Goal: Task Accomplishment & Management: Complete application form

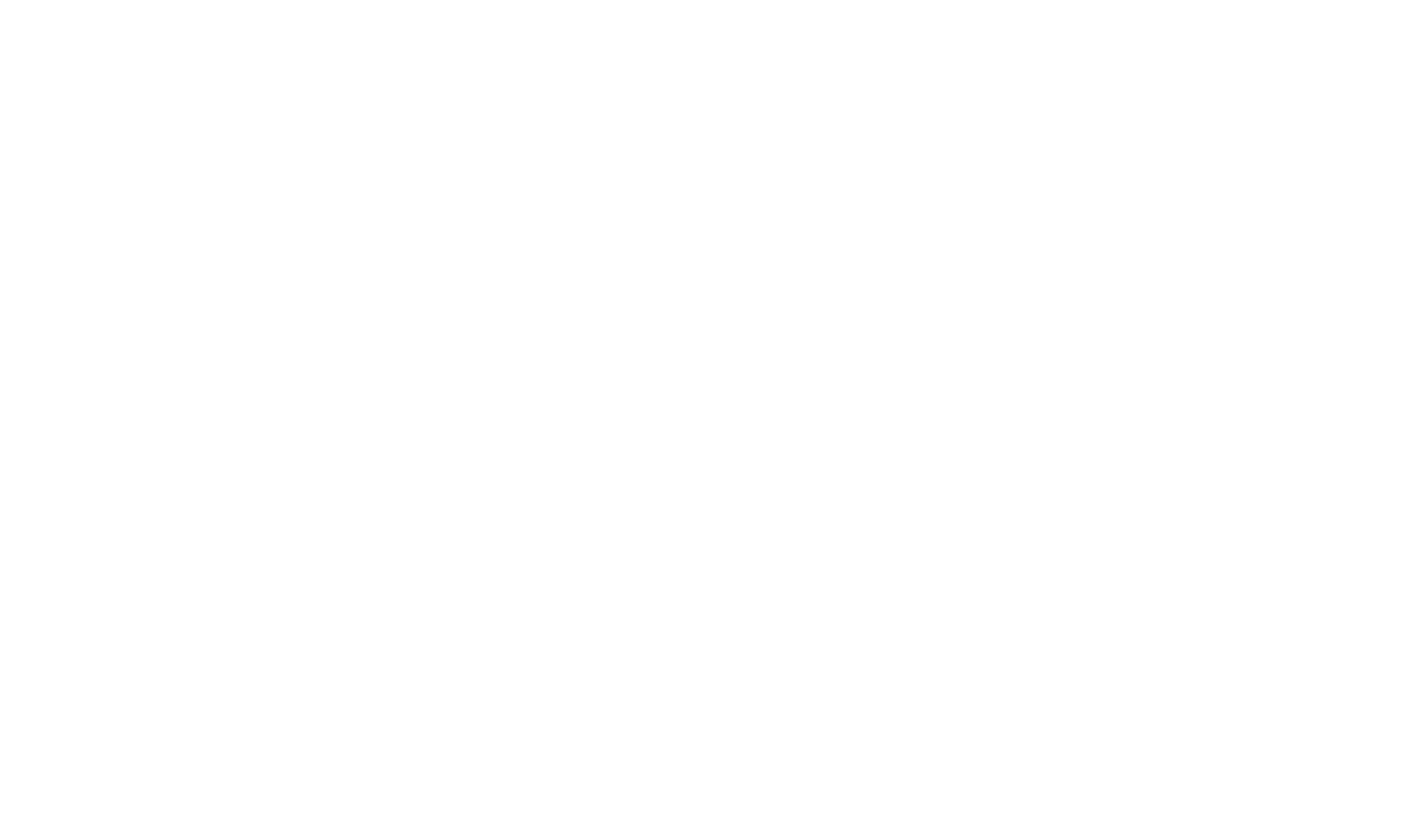
type input "Cj0KCQjw_rPGBhCbARIsABjq9cdOK_gIgDDJNPsVCFyJ_ptsGwU5dZdM97yLQw9kol-v-8r61Cv6VKo…"
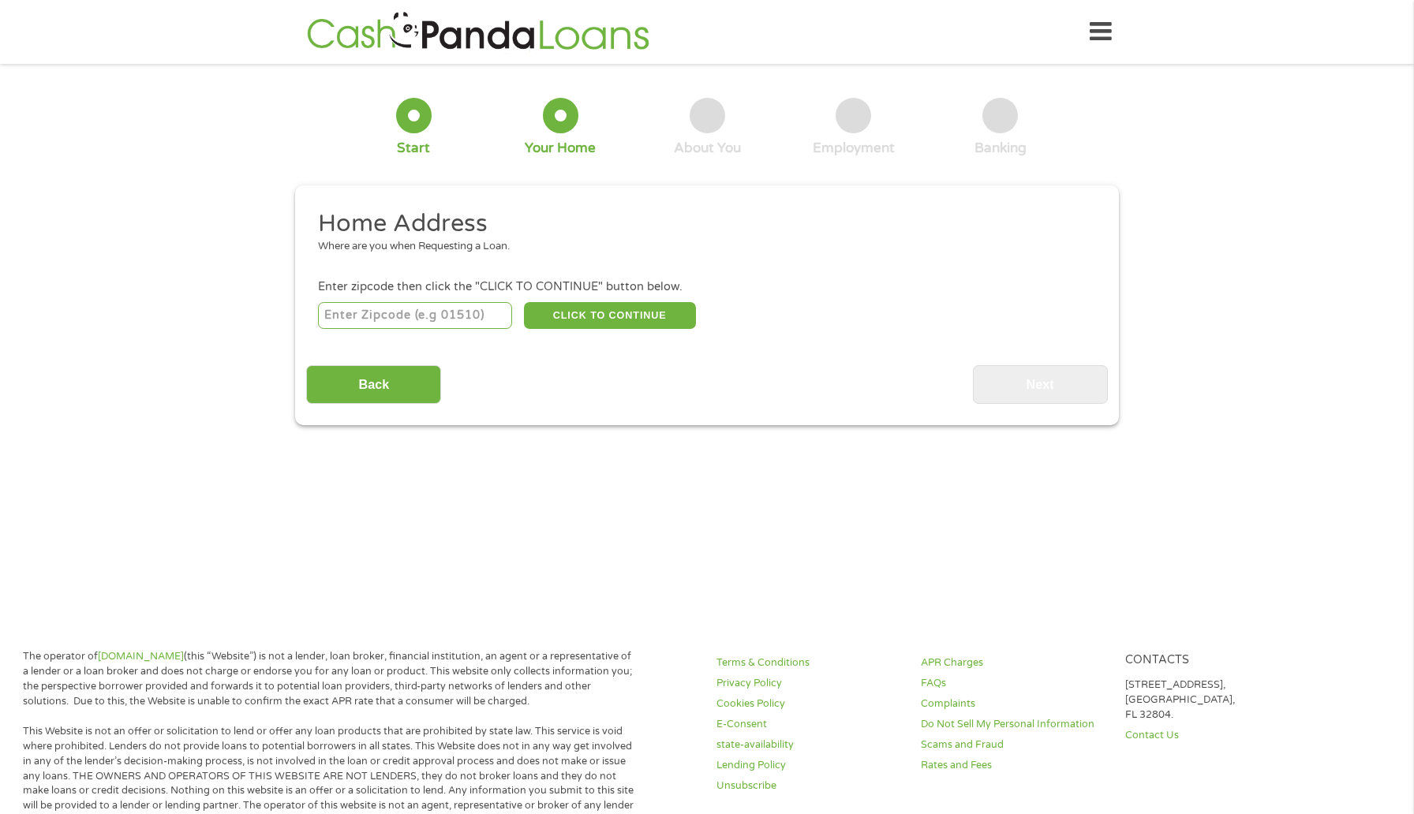
click at [432, 320] on input "number" at bounding box center [415, 315] width 195 height 27
type input "30038"
select select "[US_STATE]"
click at [613, 309] on button "CLICK TO CONTINUE" at bounding box center [610, 315] width 172 height 27
type input "30038"
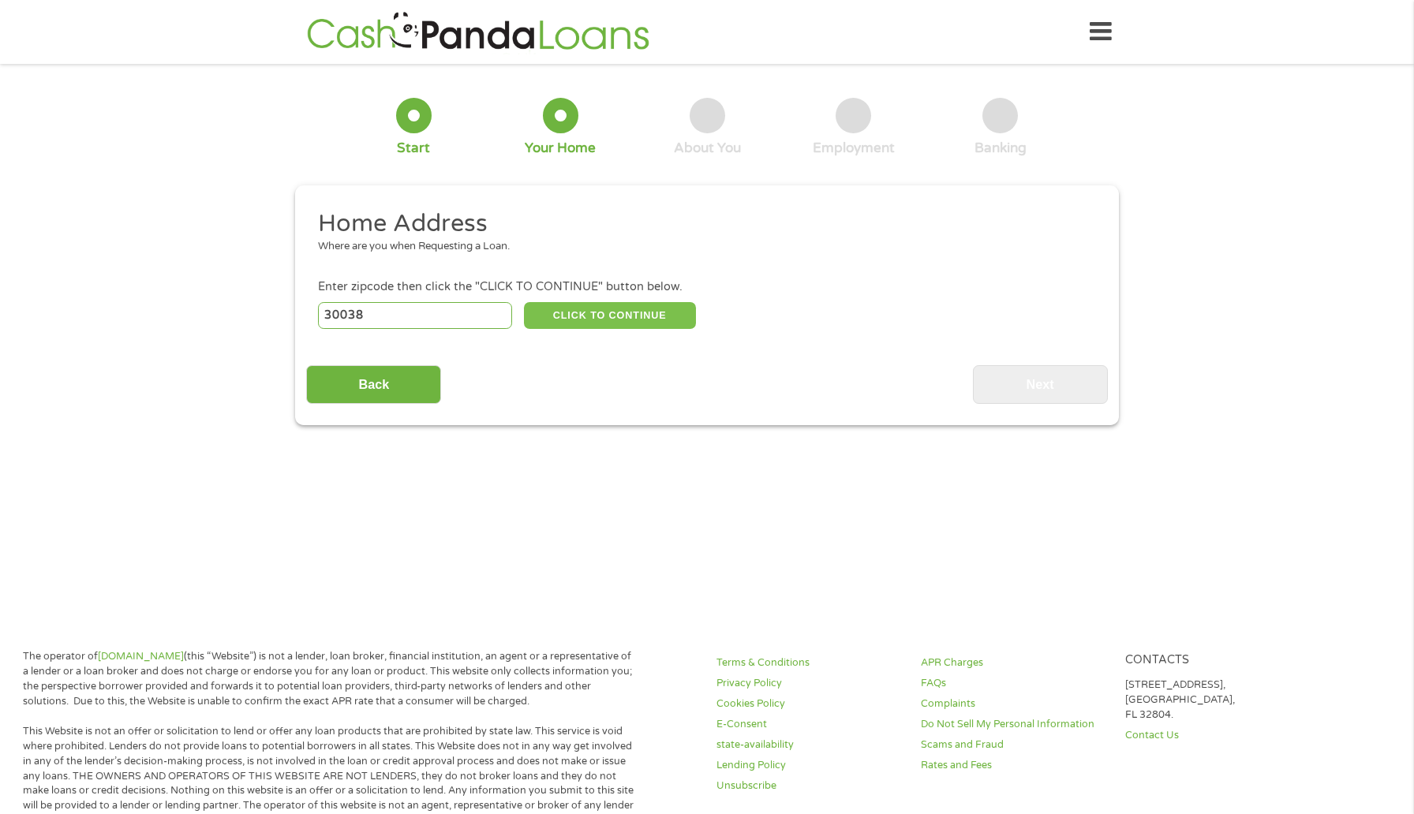
type input "Lithonia"
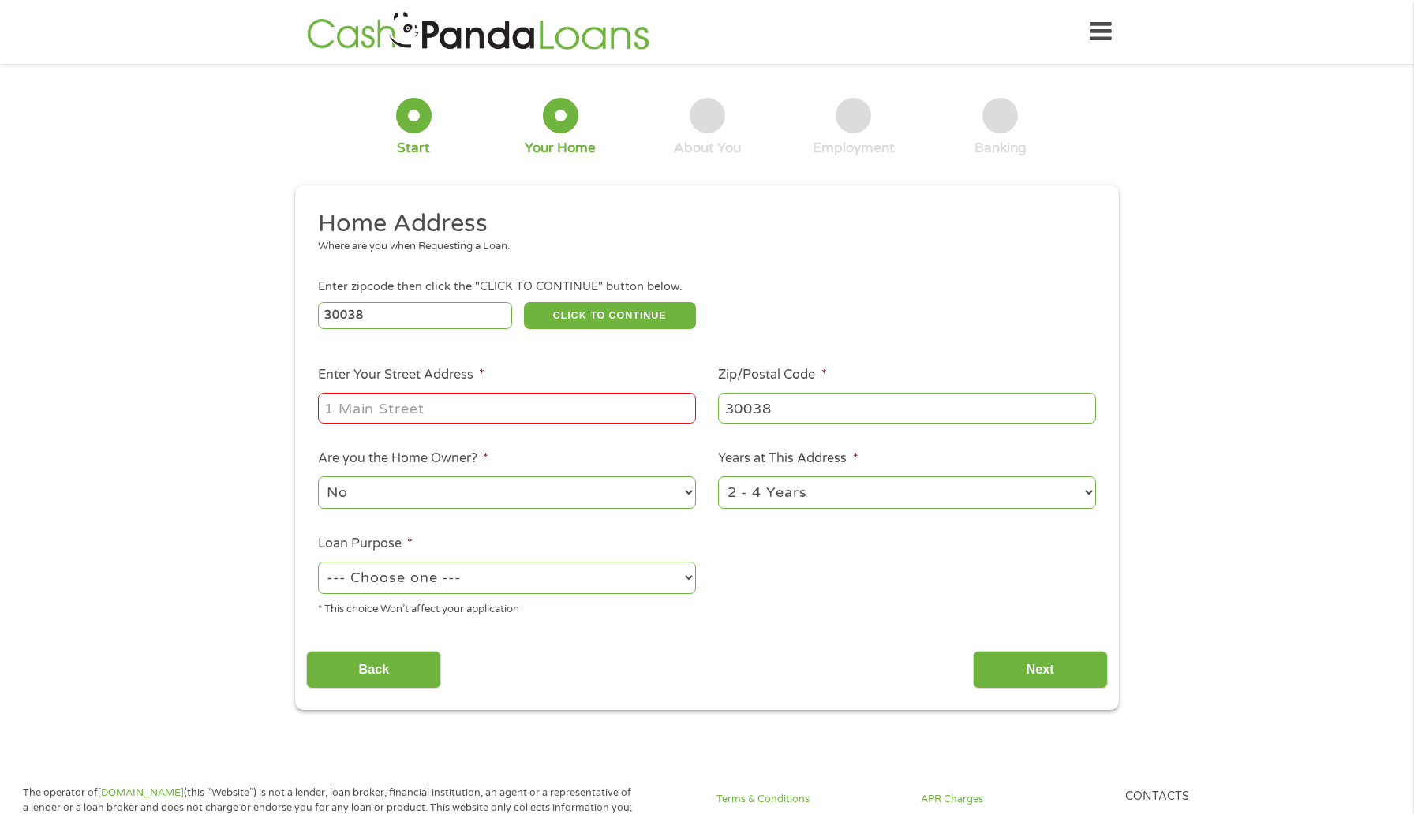
click at [506, 404] on input "Enter Your Street Address *" at bounding box center [507, 408] width 378 height 30
type input "[STREET_ADDRESS]"
click at [577, 498] on select "No Yes" at bounding box center [507, 493] width 378 height 32
click at [318, 477] on select "No Yes" at bounding box center [507, 493] width 378 height 32
click at [529, 572] on select "--- Choose one --- Pay Bills Debt Consolidation Home Improvement Major Purchase…" at bounding box center [507, 578] width 378 height 32
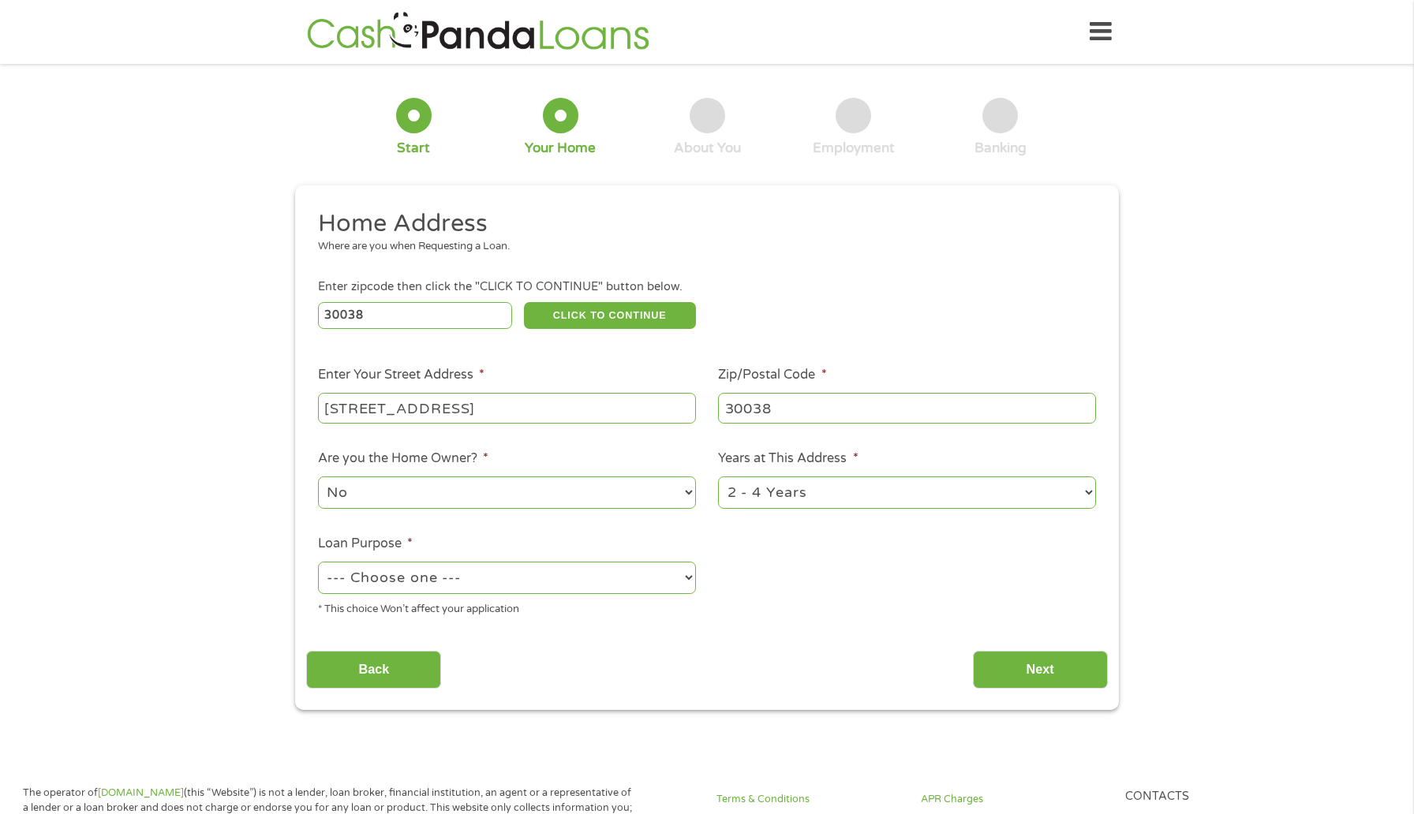
select select "paybills"
click at [318, 563] on select "--- Choose one --- Pay Bills Debt Consolidation Home Improvement Major Purchase…" at bounding box center [507, 578] width 378 height 32
click at [1030, 660] on input "Next" at bounding box center [1040, 670] width 135 height 39
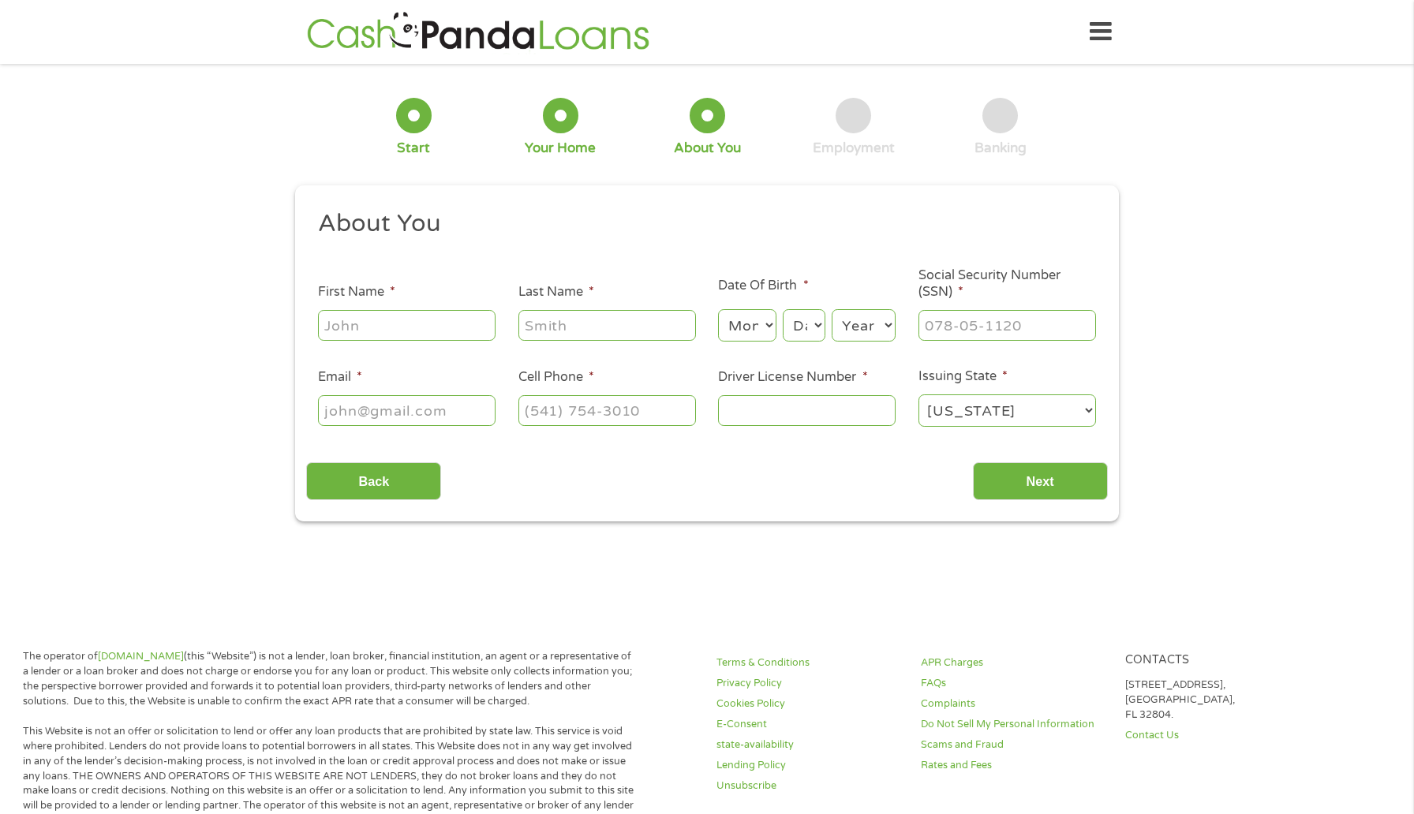
click at [415, 340] on input "First Name *" at bounding box center [407, 325] width 178 height 30
type input "[PERSON_NAME]"
type input "[EMAIL_ADDRESS][DOMAIN_NAME]"
type input "3105679338"
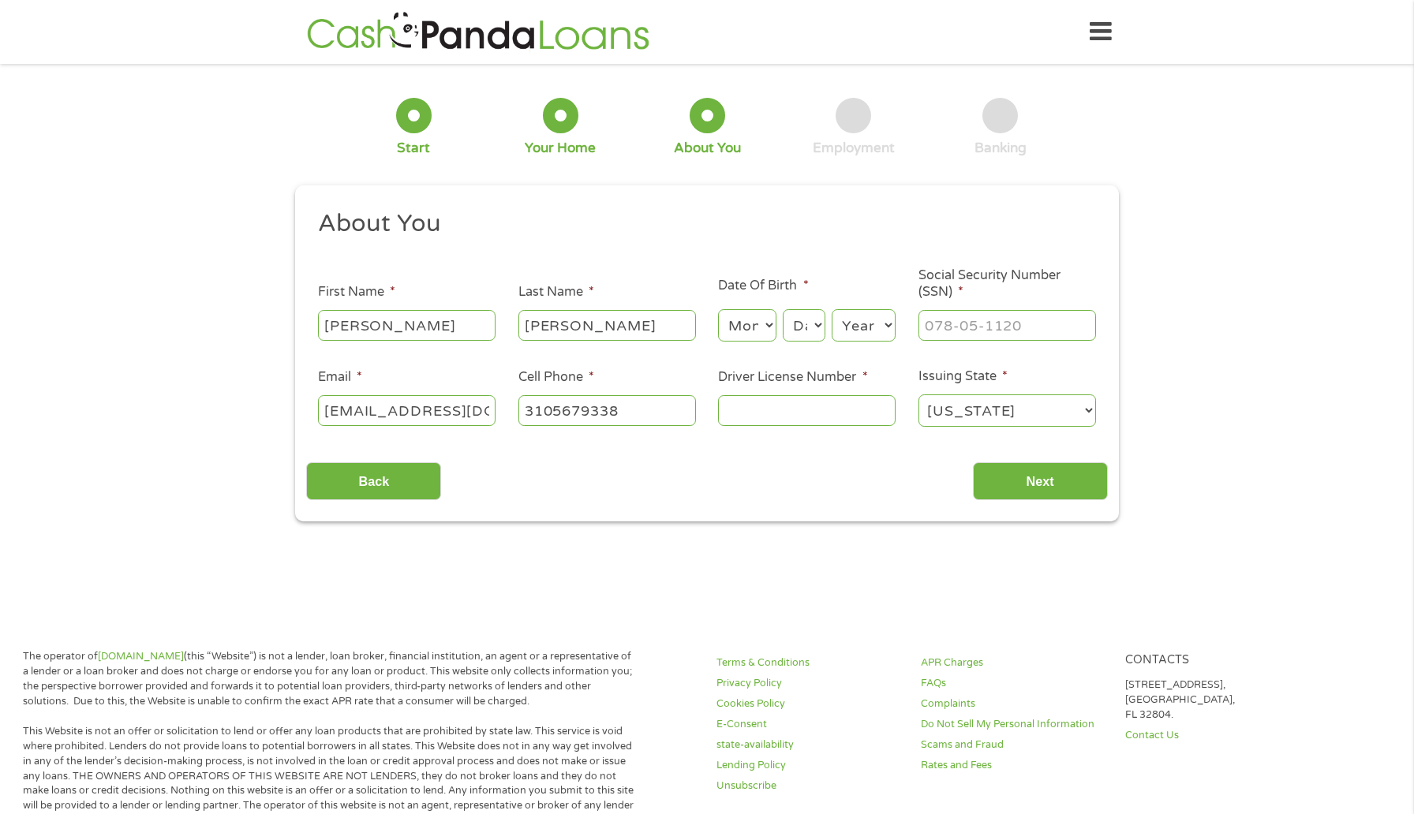
select select "[US_STATE]"
type input "[PHONE_NUMBER]"
click at [742, 418] on input "Driver License Number *" at bounding box center [807, 410] width 178 height 30
click at [973, 316] on input "___-__-____" at bounding box center [1007, 325] width 178 height 30
type input "623-13-5373"
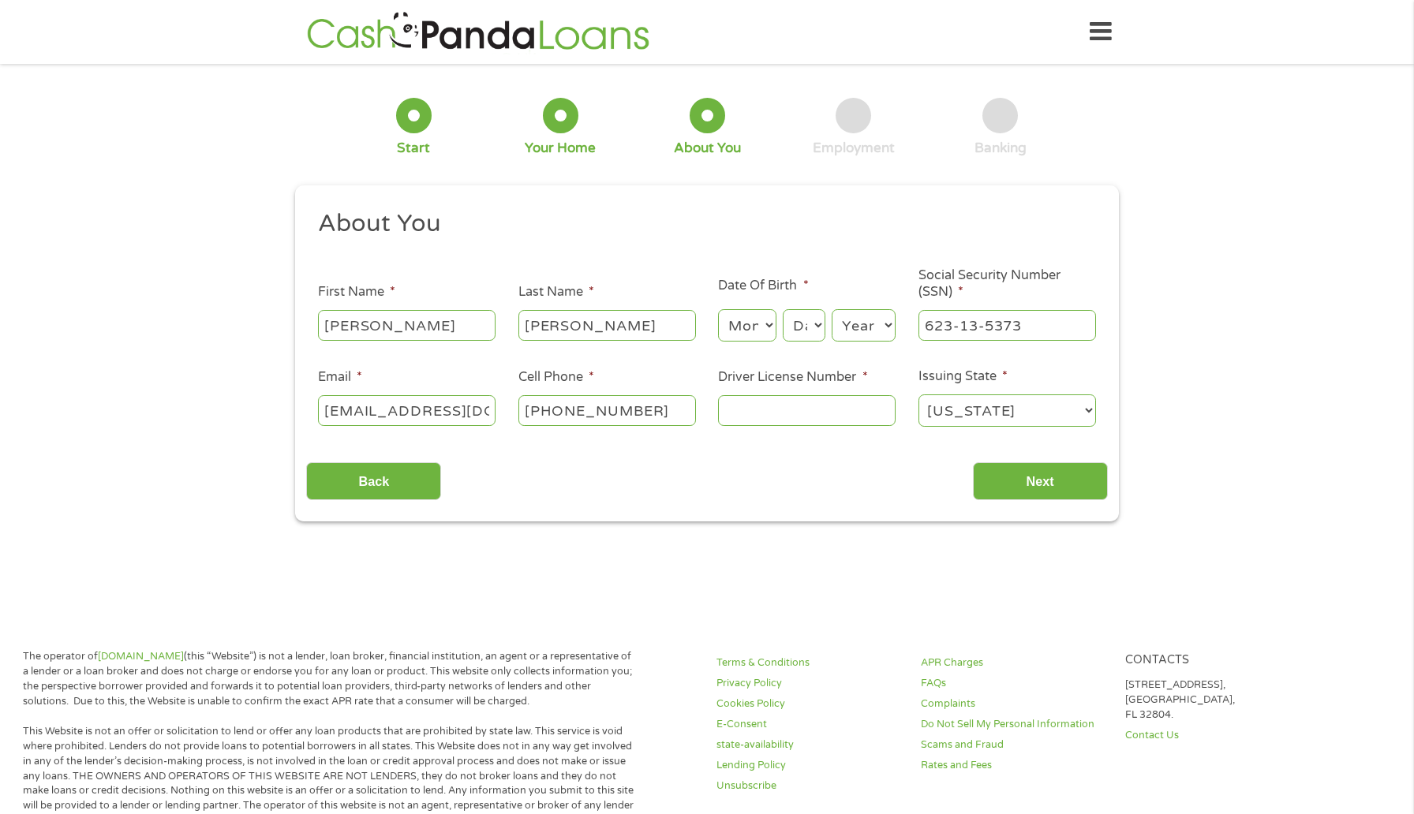
click at [795, 406] on input "Driver License Number *" at bounding box center [807, 410] width 178 height 30
type input "072242065"
click at [1043, 458] on div "Back Next" at bounding box center [706, 475] width 801 height 50
click at [1043, 465] on input "Next" at bounding box center [1040, 481] width 135 height 39
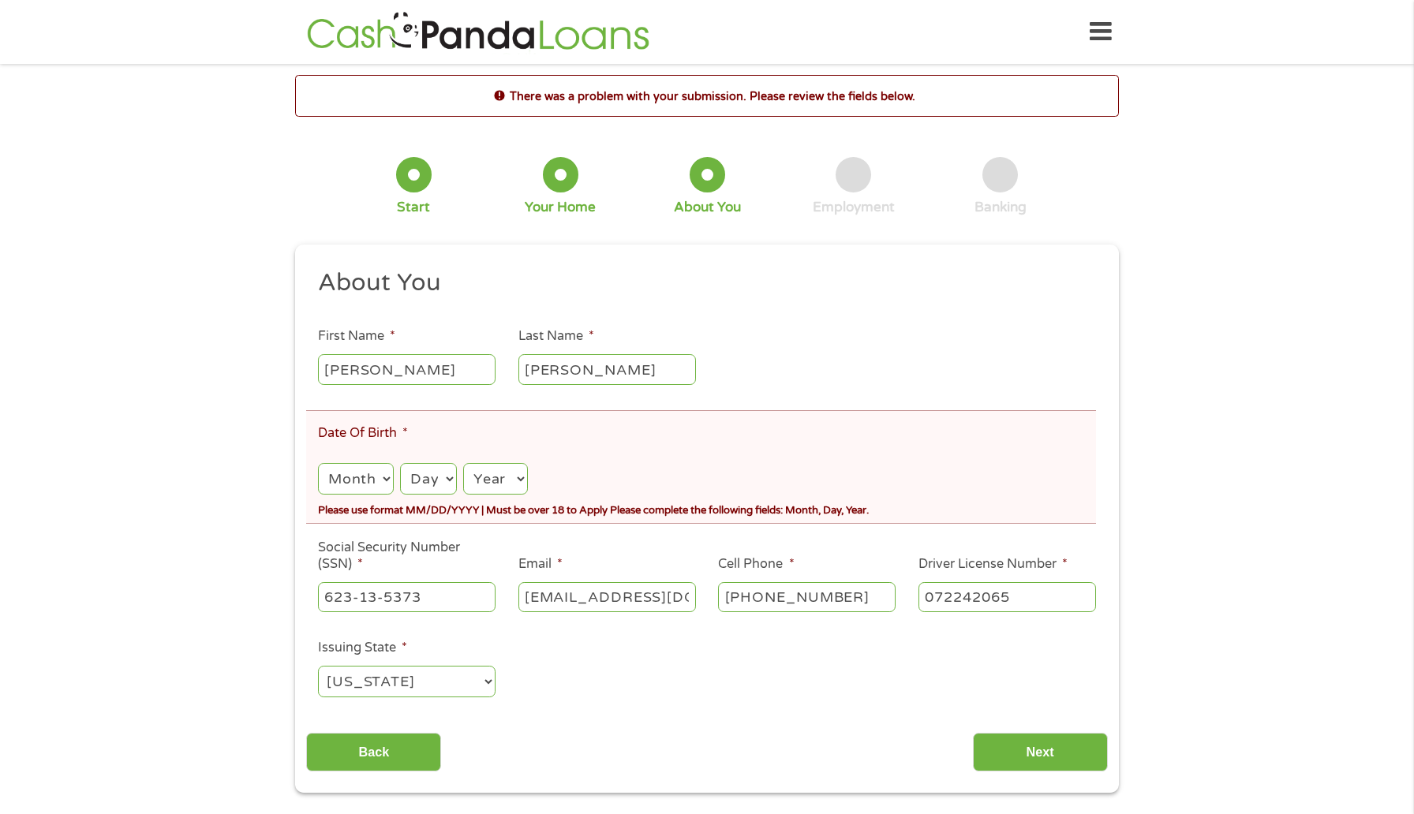
click at [339, 477] on select "Month 1 2 3 4 5 6 7 8 9 10 11 12" at bounding box center [356, 479] width 76 height 32
select select "6"
click at [318, 464] on select "Month 1 2 3 4 5 6 7 8 9 10 11 12" at bounding box center [356, 479] width 76 height 32
click at [430, 484] on select "Day 1 2 3 4 5 6 7 8 9 10 11 12 13 14 15 16 17 18 19 20 21 22 23 24 25 26 27 28 …" at bounding box center [428, 479] width 56 height 32
click at [401, 464] on select "Day 1 2 3 4 5 6 7 8 9 10 11 12 13 14 15 16 17 18 19 20 21 22 23 24 25 26 27 28 …" at bounding box center [428, 479] width 56 height 32
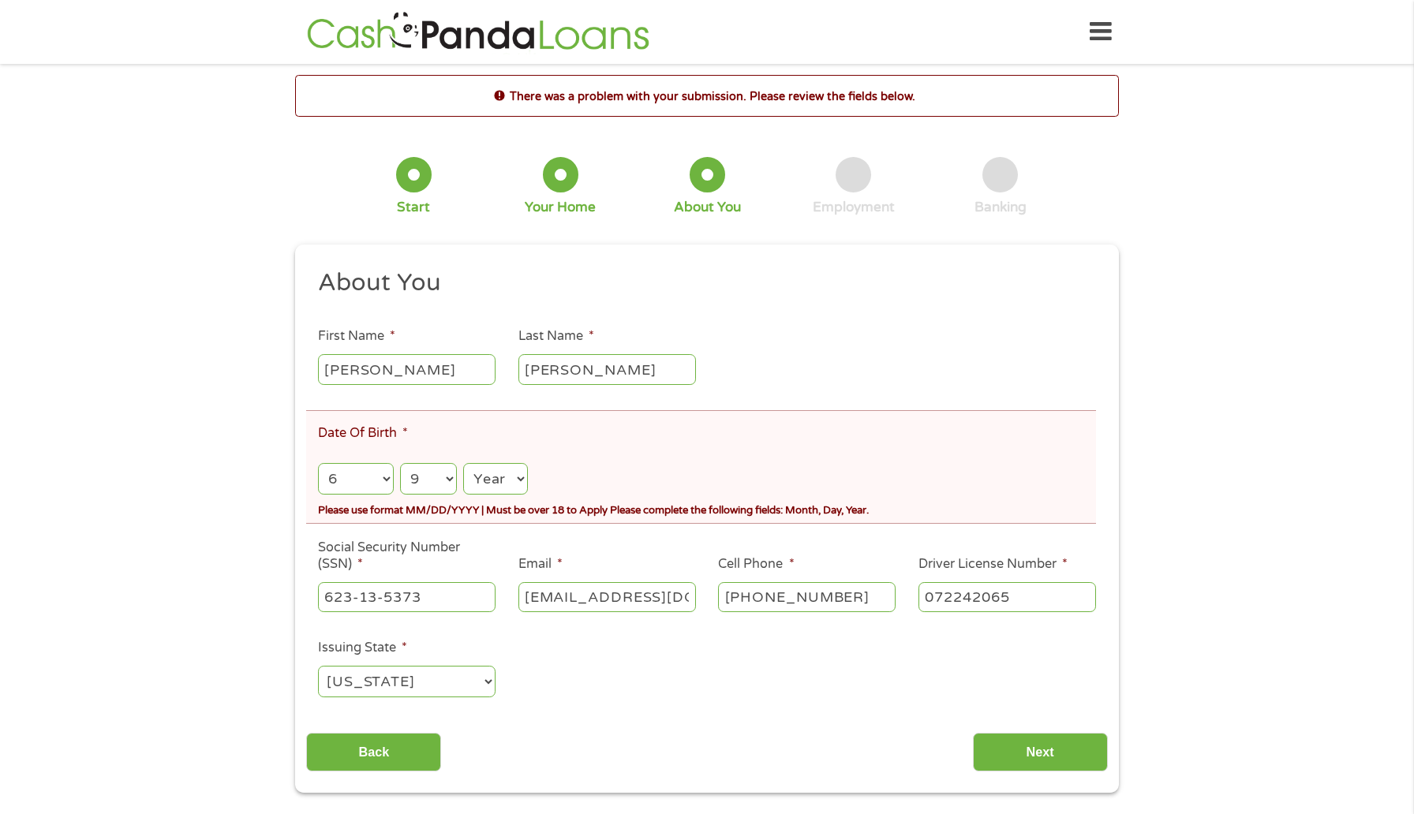
click at [429, 484] on select "Day 1 2 3 4 5 6 7 8 9 10 11 12 13 14 15 16 17 18 19 20 21 22 23 24 25 26 27 28 …" at bounding box center [428, 479] width 56 height 32
select select "10"
click at [401, 464] on select "Day 1 2 3 4 5 6 7 8 9 10 11 12 13 14 15 16 17 18 19 20 21 22 23 24 25 26 27 28 …" at bounding box center [428, 479] width 56 height 32
click at [501, 488] on select "Year [DATE] 2006 2005 2004 2003 2002 2001 2000 1999 1998 1997 1996 1995 1994 19…" at bounding box center [495, 479] width 65 height 32
select select "1999"
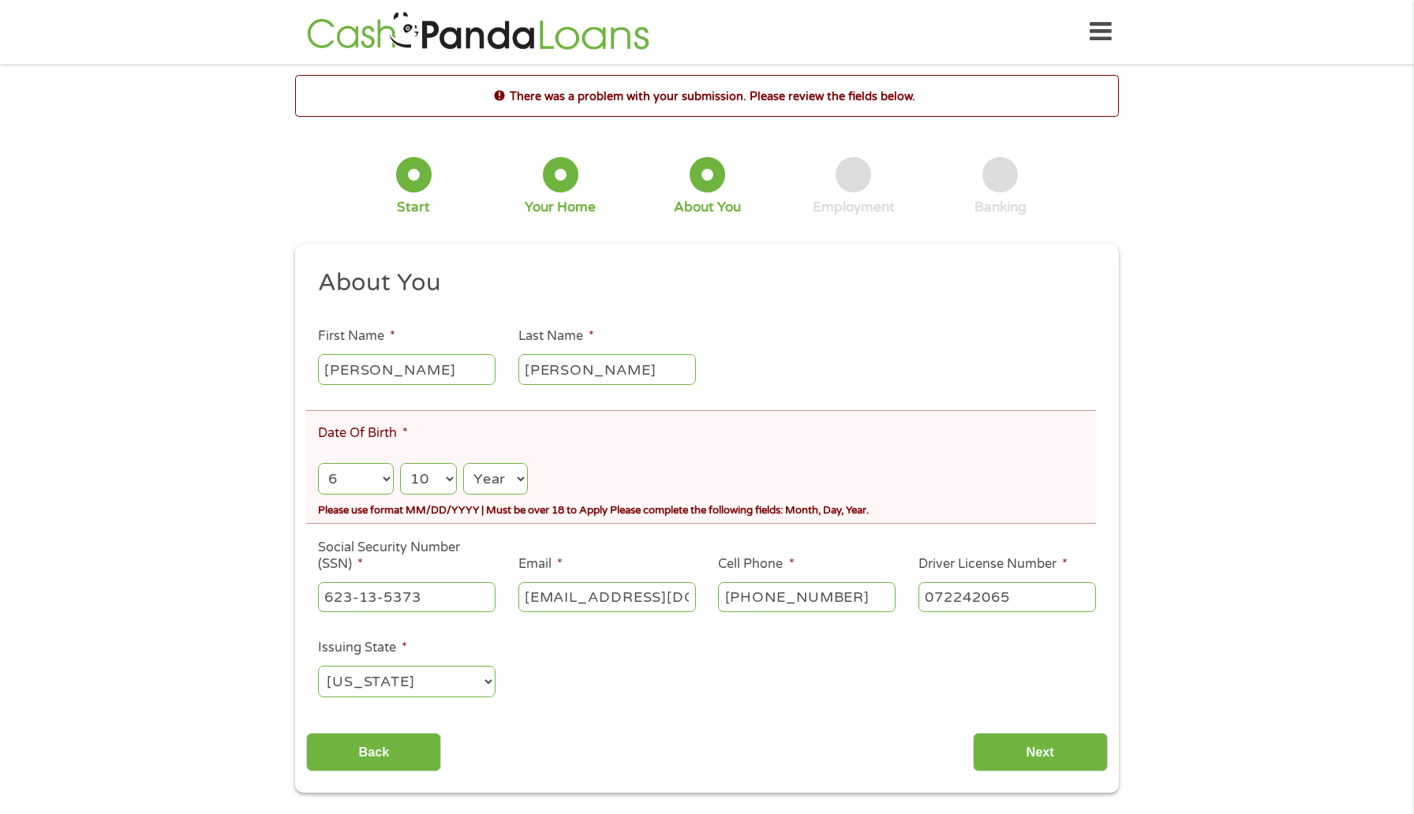
click at [465, 464] on select "Year [DATE] 2006 2005 2004 2003 2002 2001 2000 1999 1998 1997 1996 1995 1994 19…" at bounding box center [495, 479] width 65 height 32
click at [1016, 769] on input "Next" at bounding box center [1040, 752] width 135 height 39
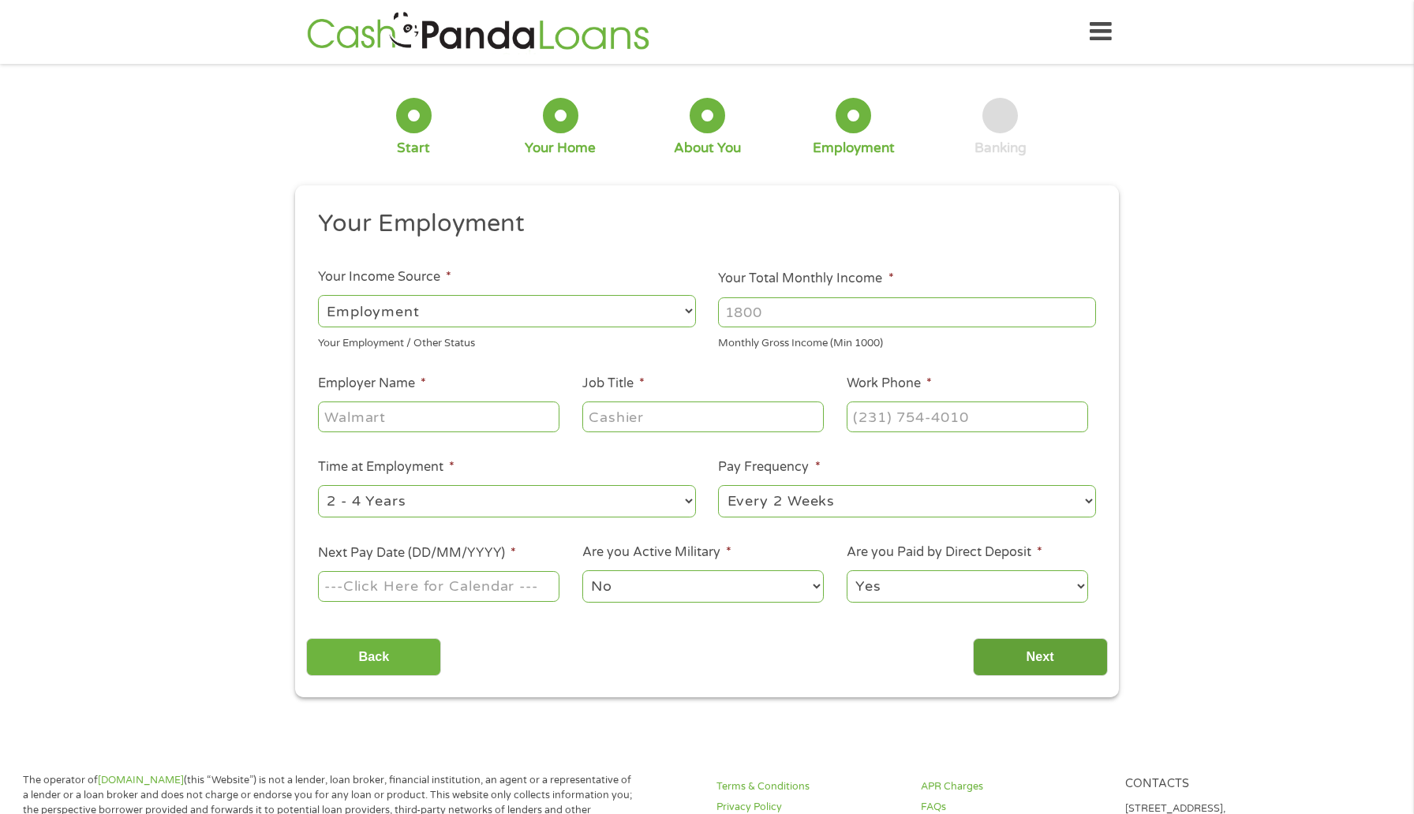
click at [1040, 663] on input "Next" at bounding box center [1040, 657] width 135 height 39
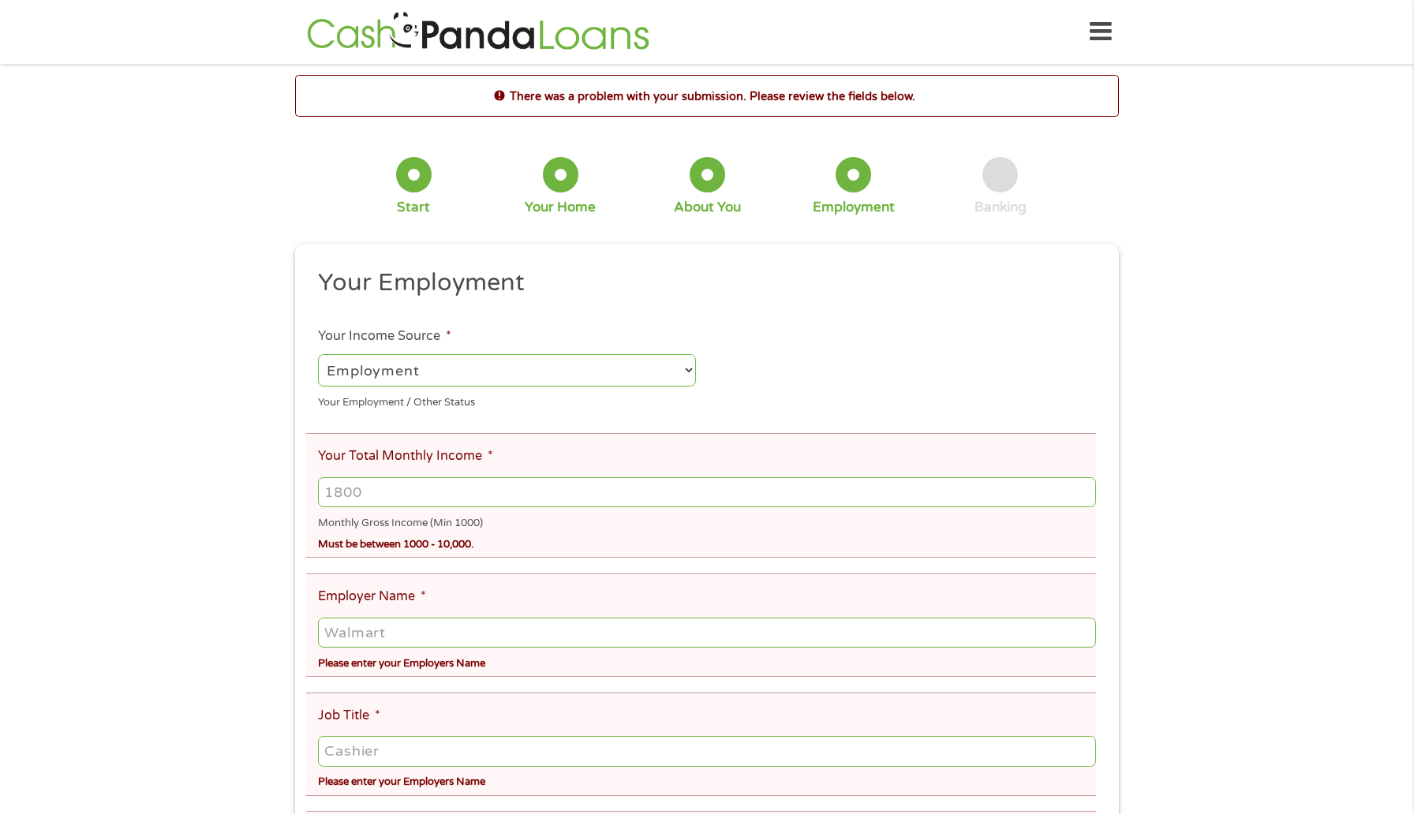
click at [757, 495] on input "Your Total Monthly Income *" at bounding box center [707, 492] width 778 height 30
type input "3200"
click at [568, 627] on input "Employer Name *" at bounding box center [707, 633] width 778 height 30
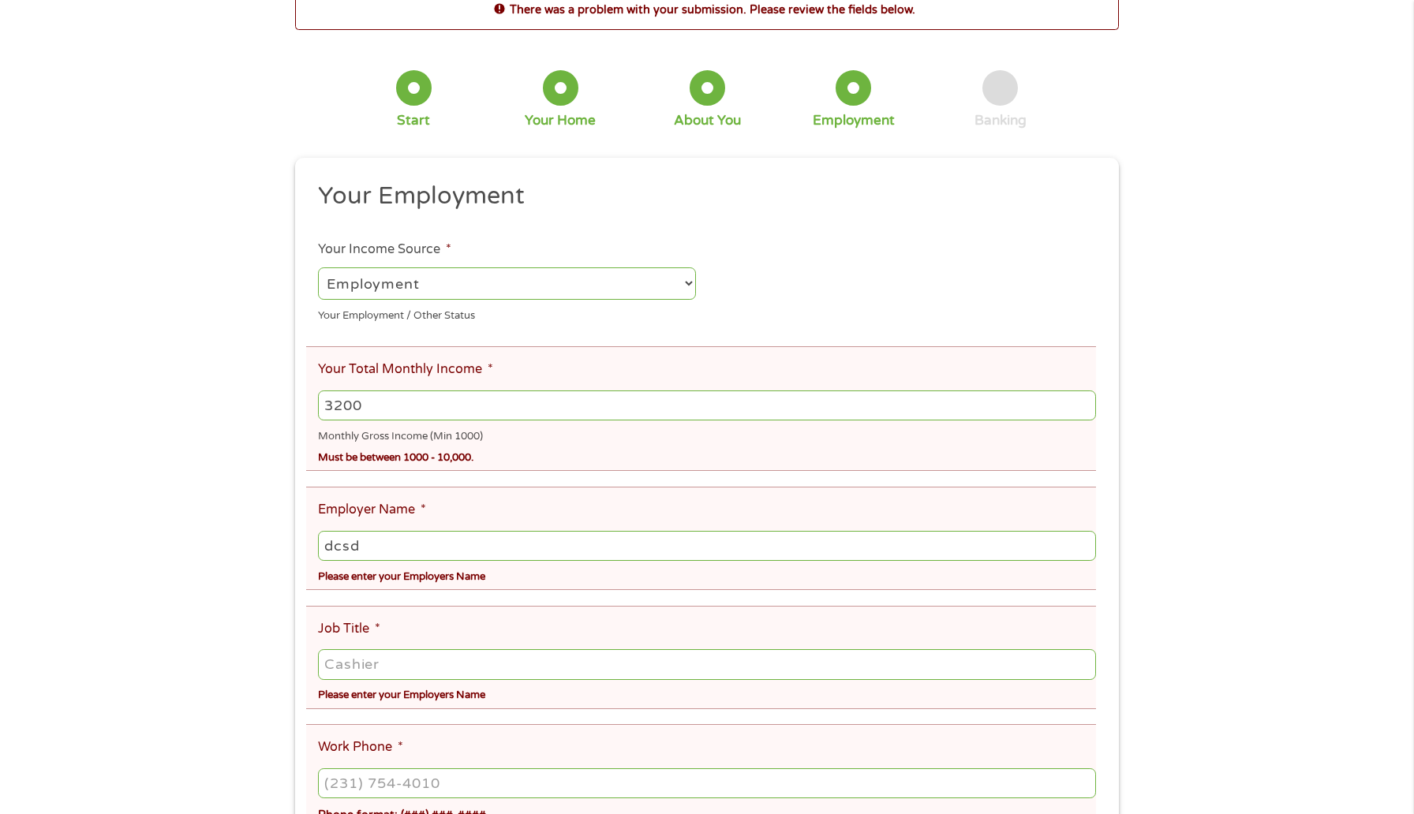
scroll to position [109, 0]
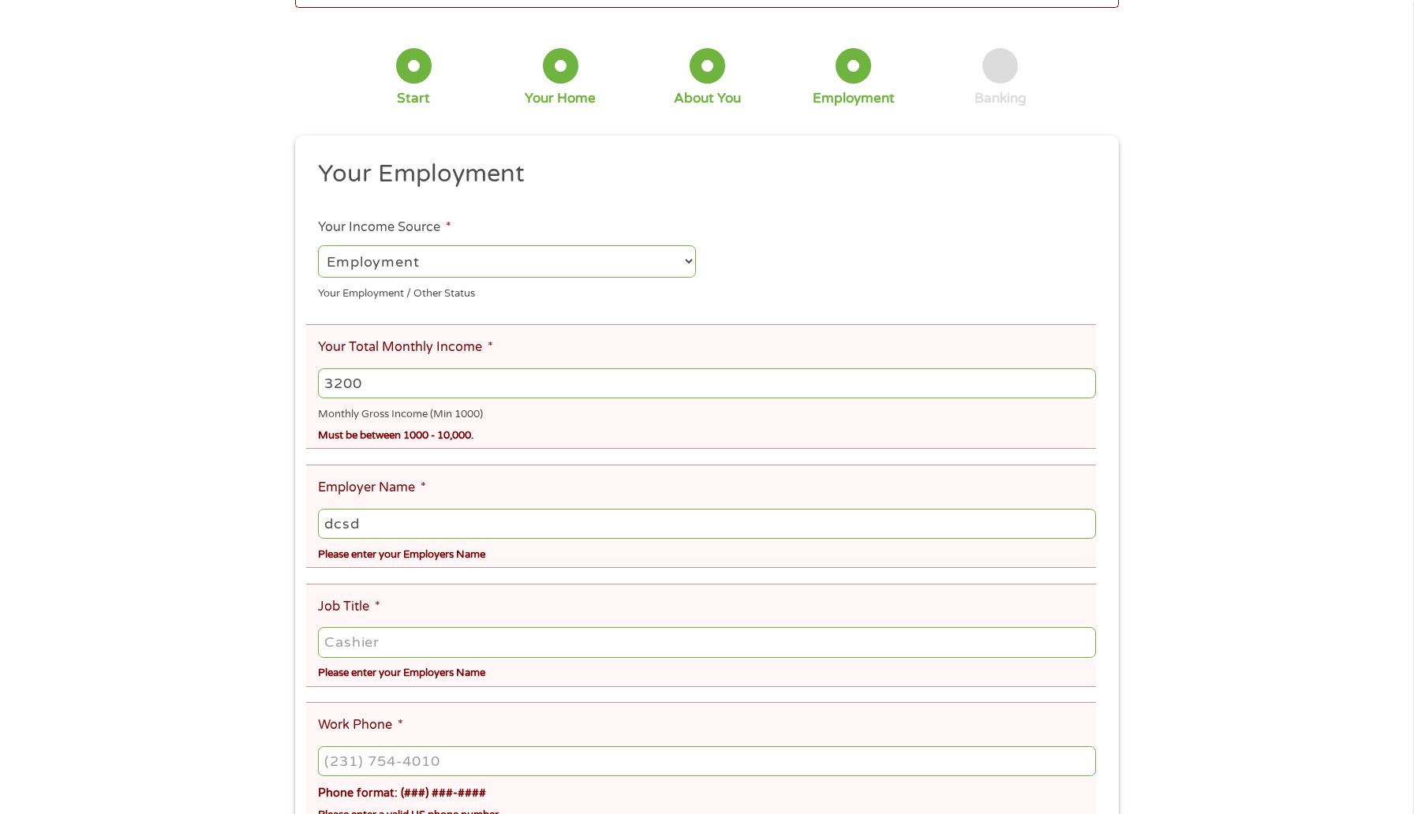
type input "dcsd"
click at [375, 619] on li "Job Title * Please enter your Employers Name" at bounding box center [701, 635] width 790 height 103
click at [375, 631] on input "Job Title *" at bounding box center [707, 642] width 778 height 30
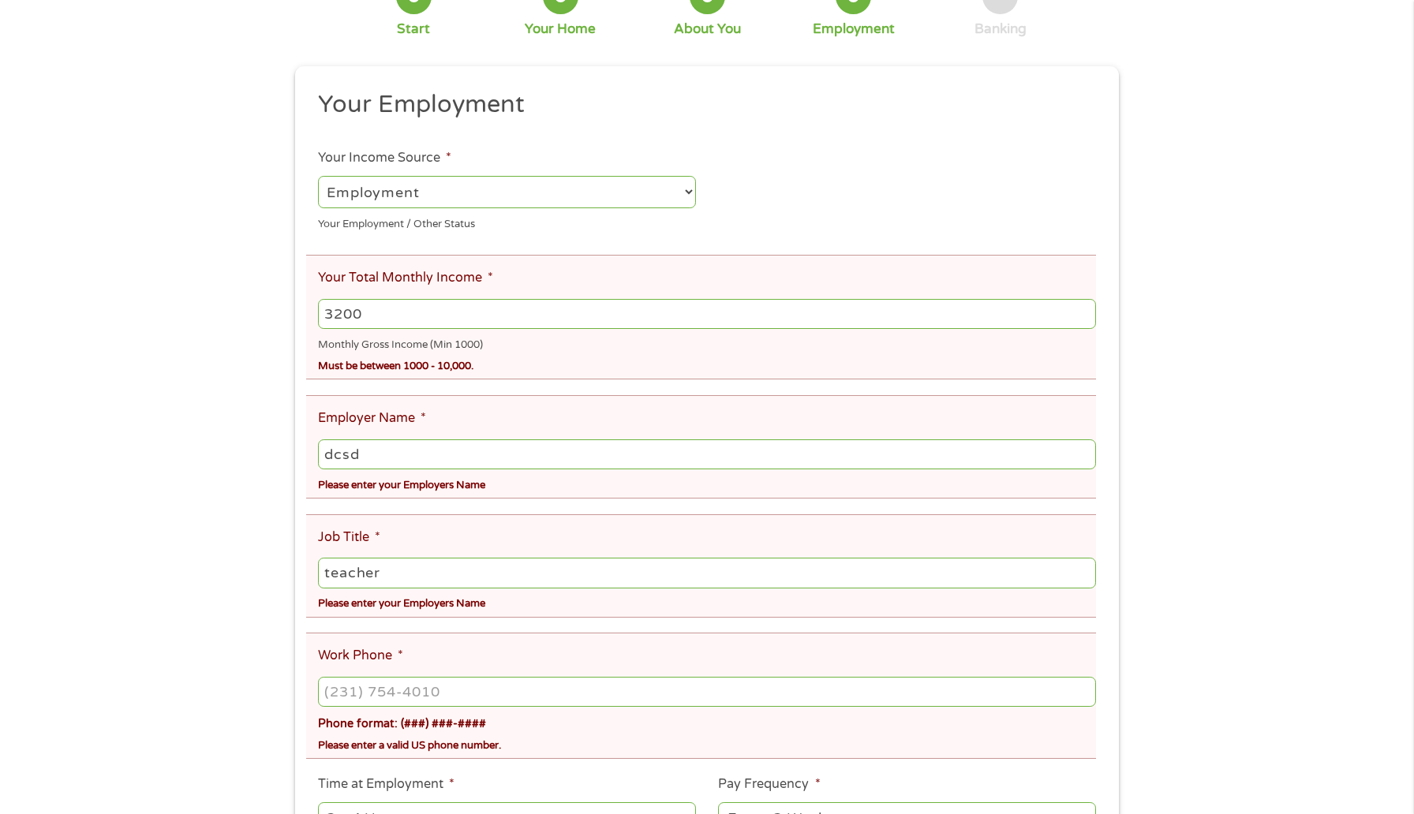
scroll to position [217, 0]
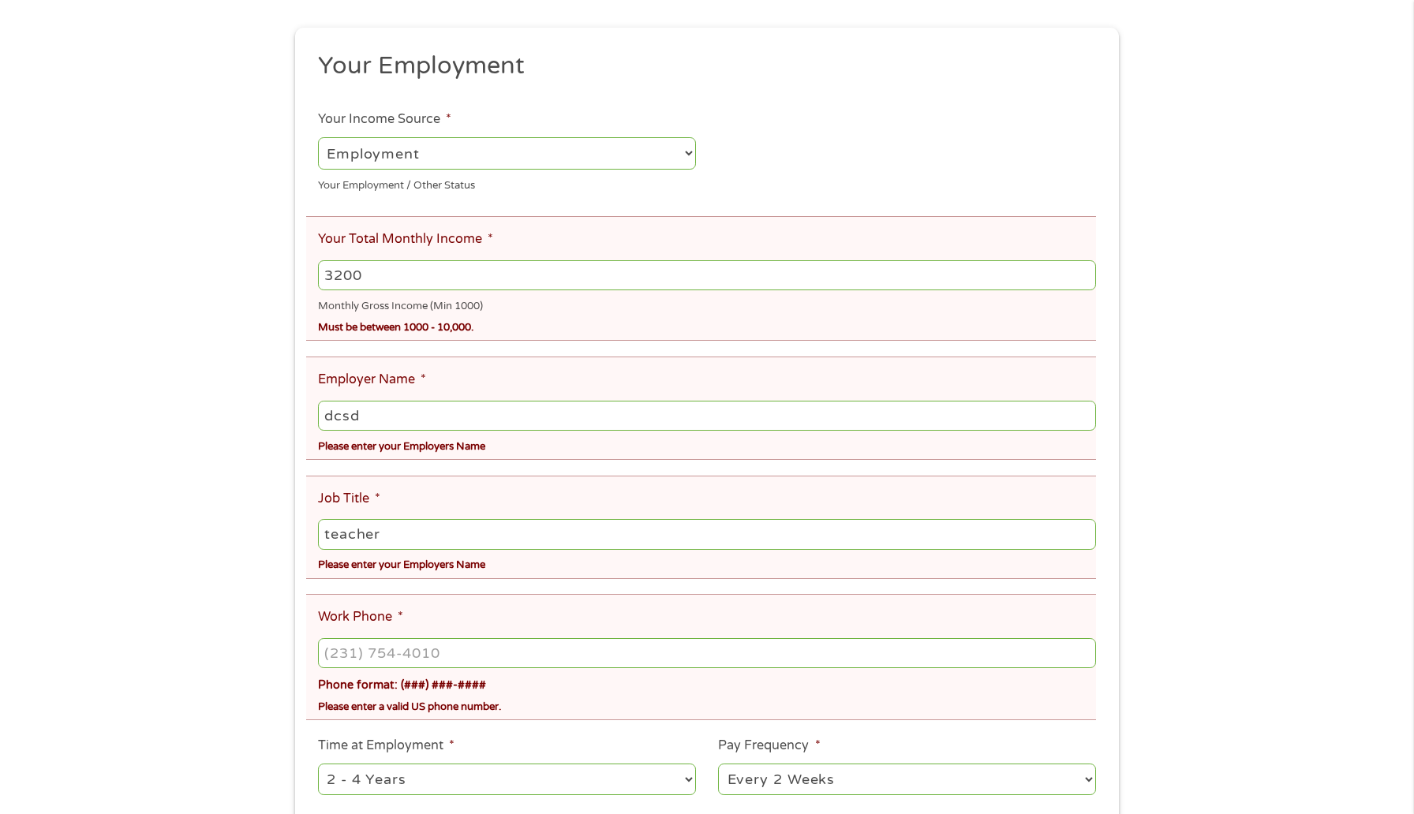
type input "teacher"
click at [347, 652] on input "(___) ___-____" at bounding box center [707, 653] width 778 height 30
type input "[PHONE_NUMBER]"
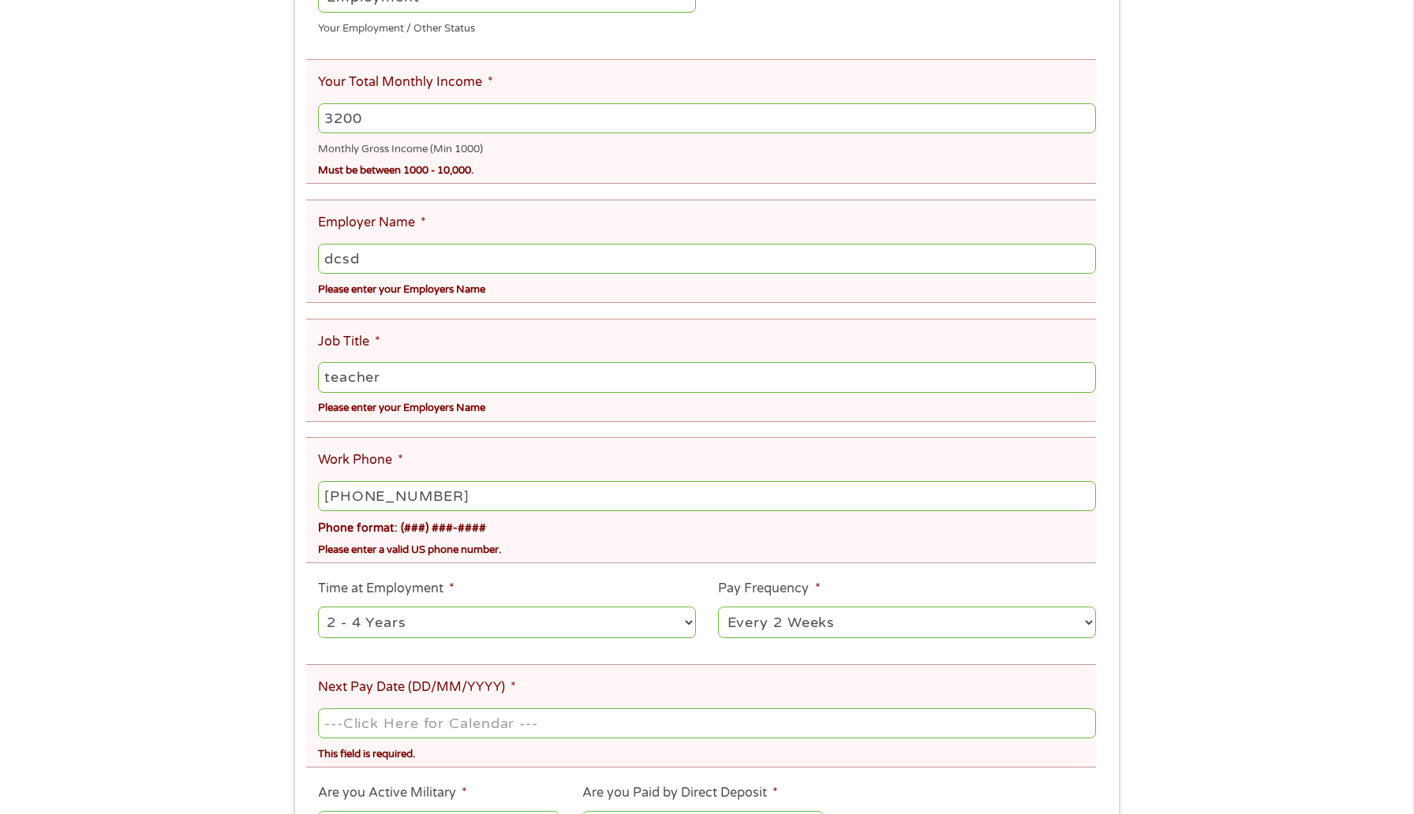
scroll to position [380, 0]
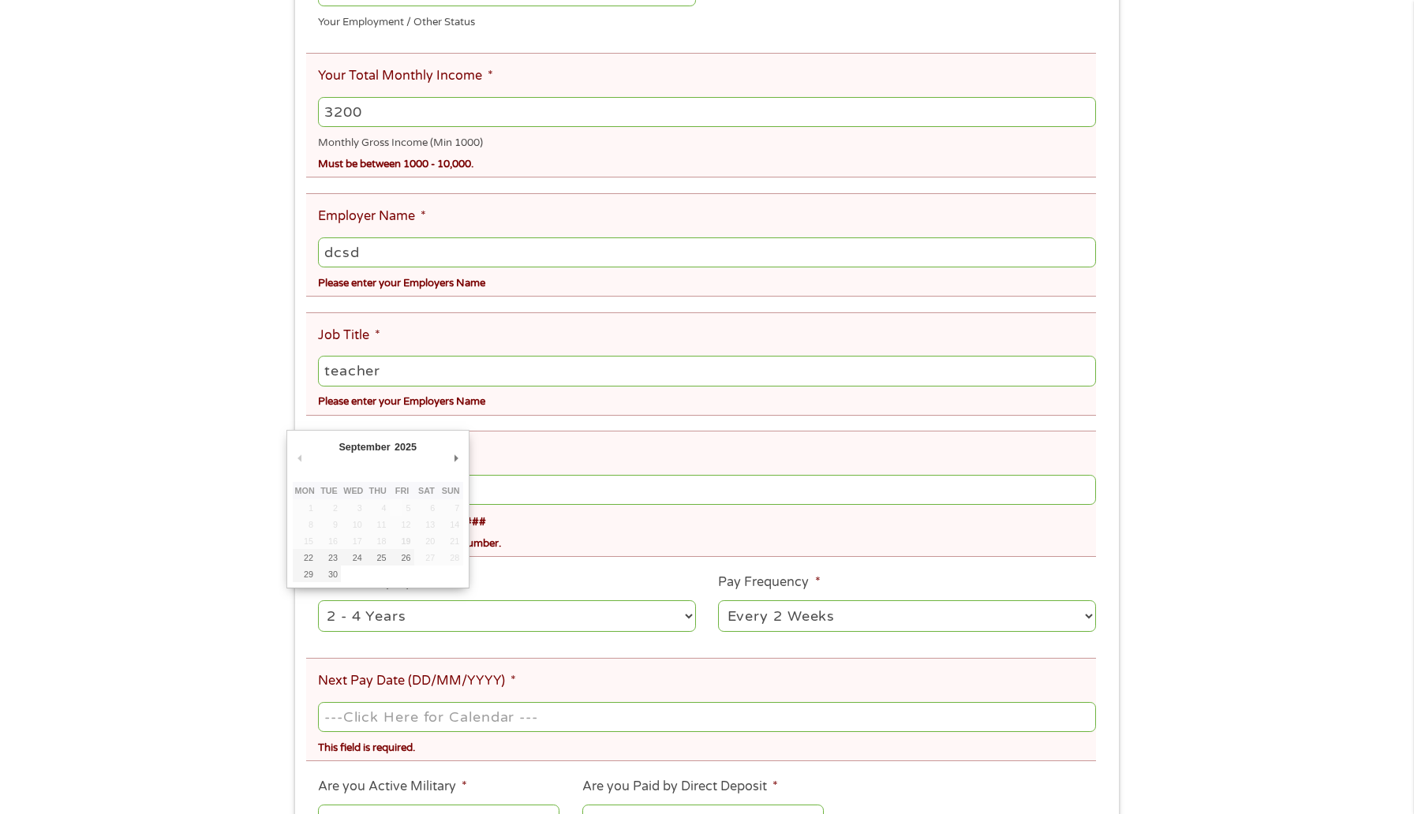
click at [504, 705] on input "Next Pay Date (DD/MM/YYYY) *" at bounding box center [707, 717] width 778 height 30
click at [342, 575] on td at bounding box center [353, 574] width 24 height 17
type input "[DATE]"
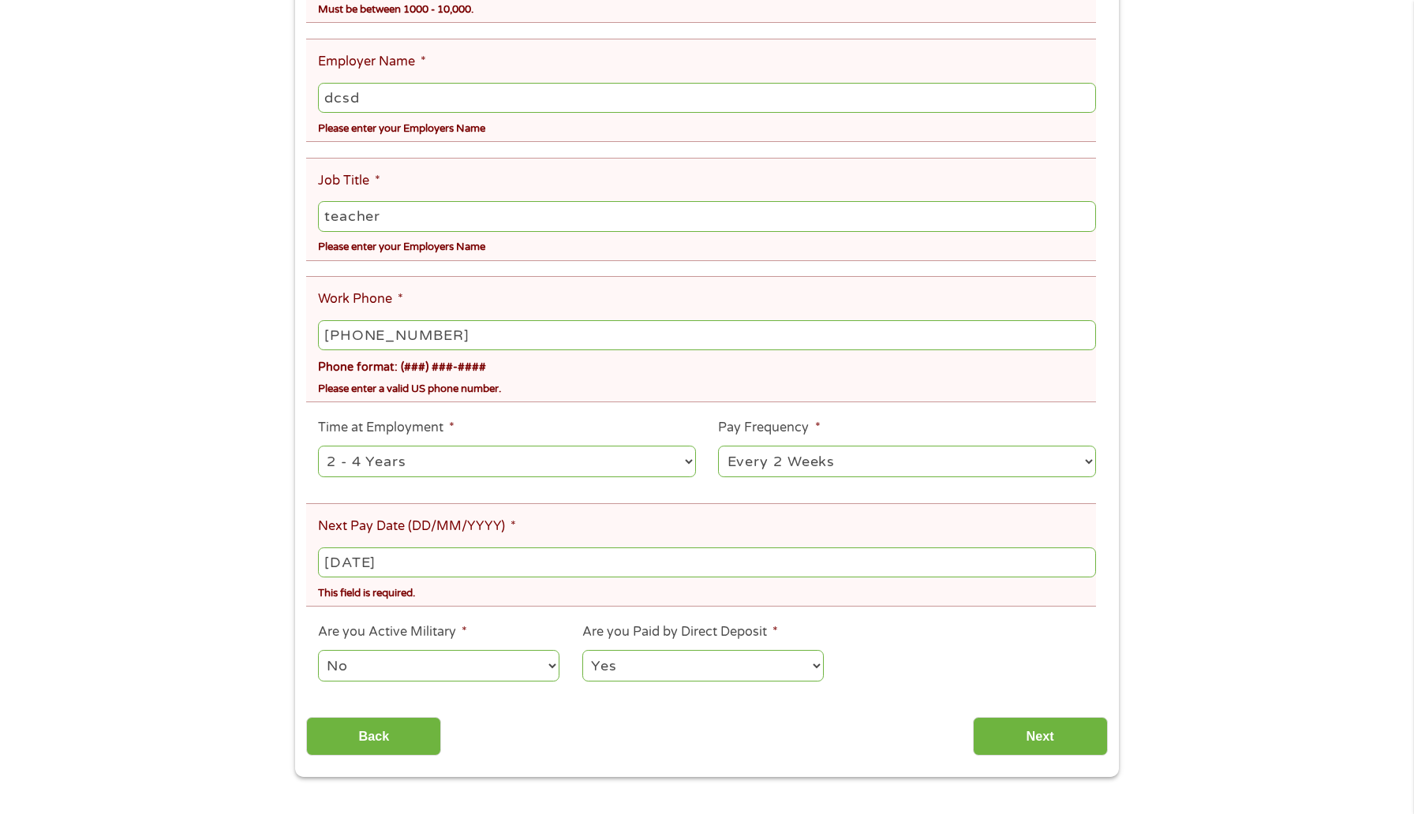
scroll to position [536, 0]
click at [1045, 742] on input "Next" at bounding box center [1040, 735] width 135 height 39
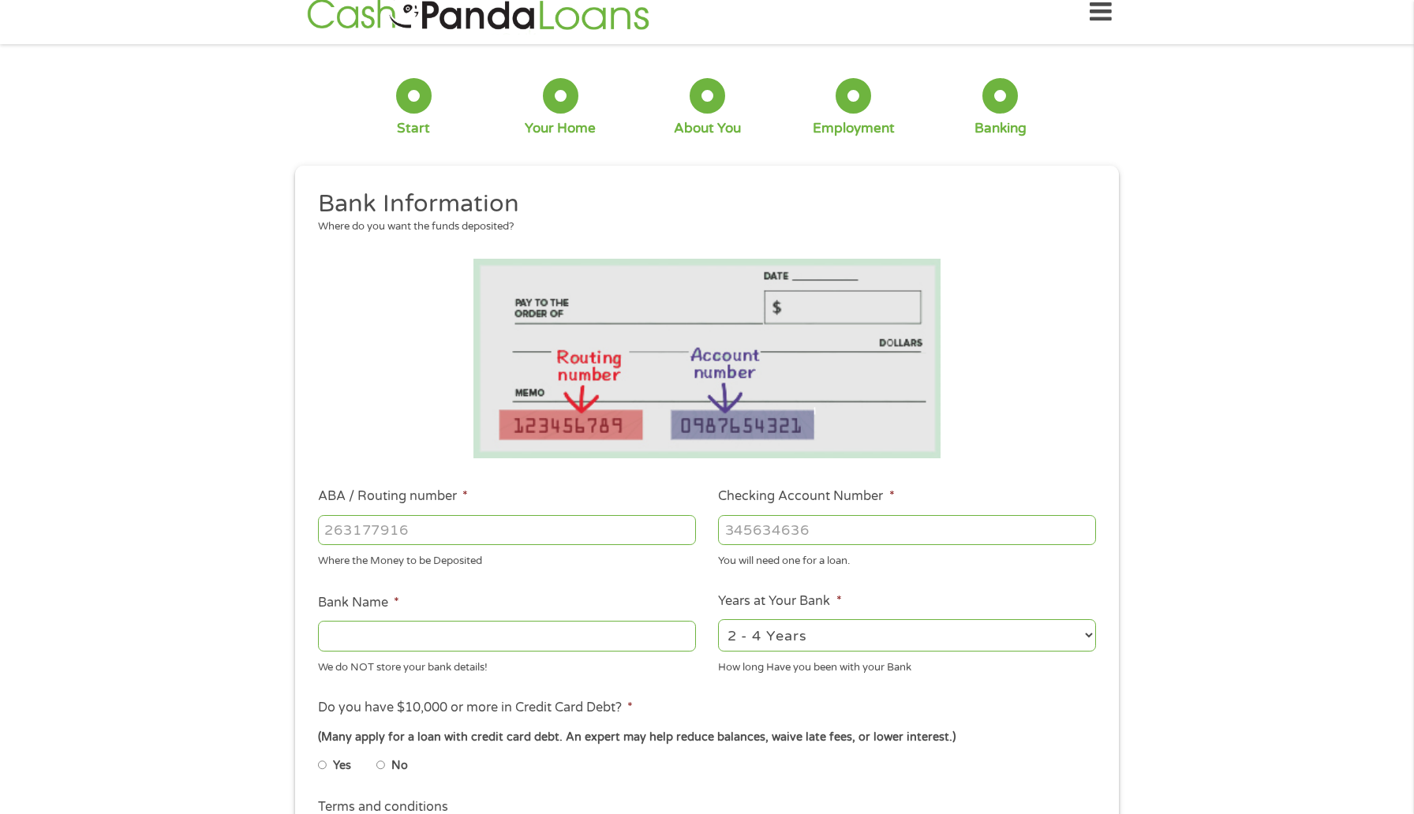
scroll to position [0, 0]
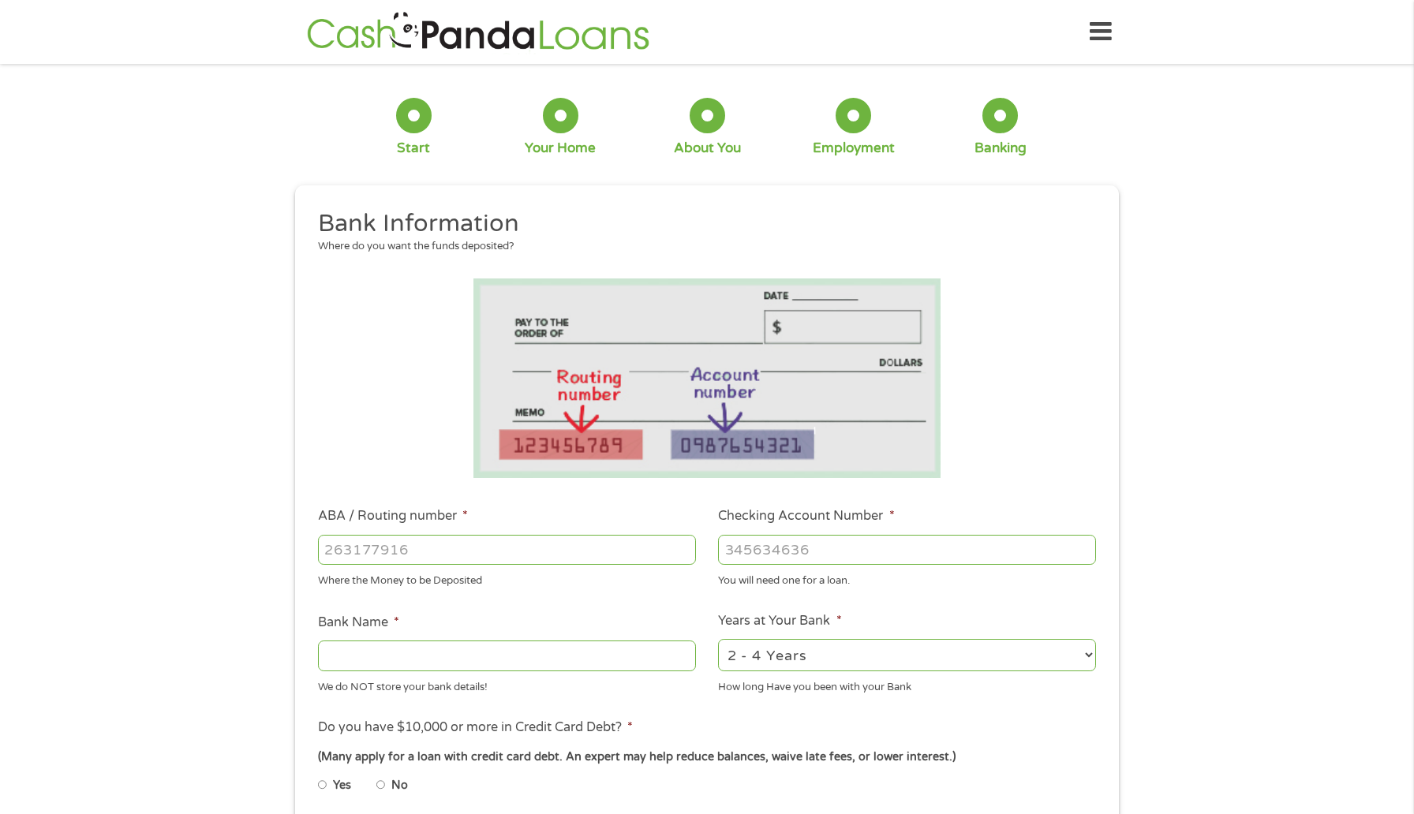
click at [589, 551] on input "ABA / Routing number *" at bounding box center [507, 550] width 378 height 30
type input "121000358"
type input "BANK OF AMERICA NA"
type input "121000358"
click at [764, 556] on input "Checking Account Number *" at bounding box center [907, 550] width 378 height 30
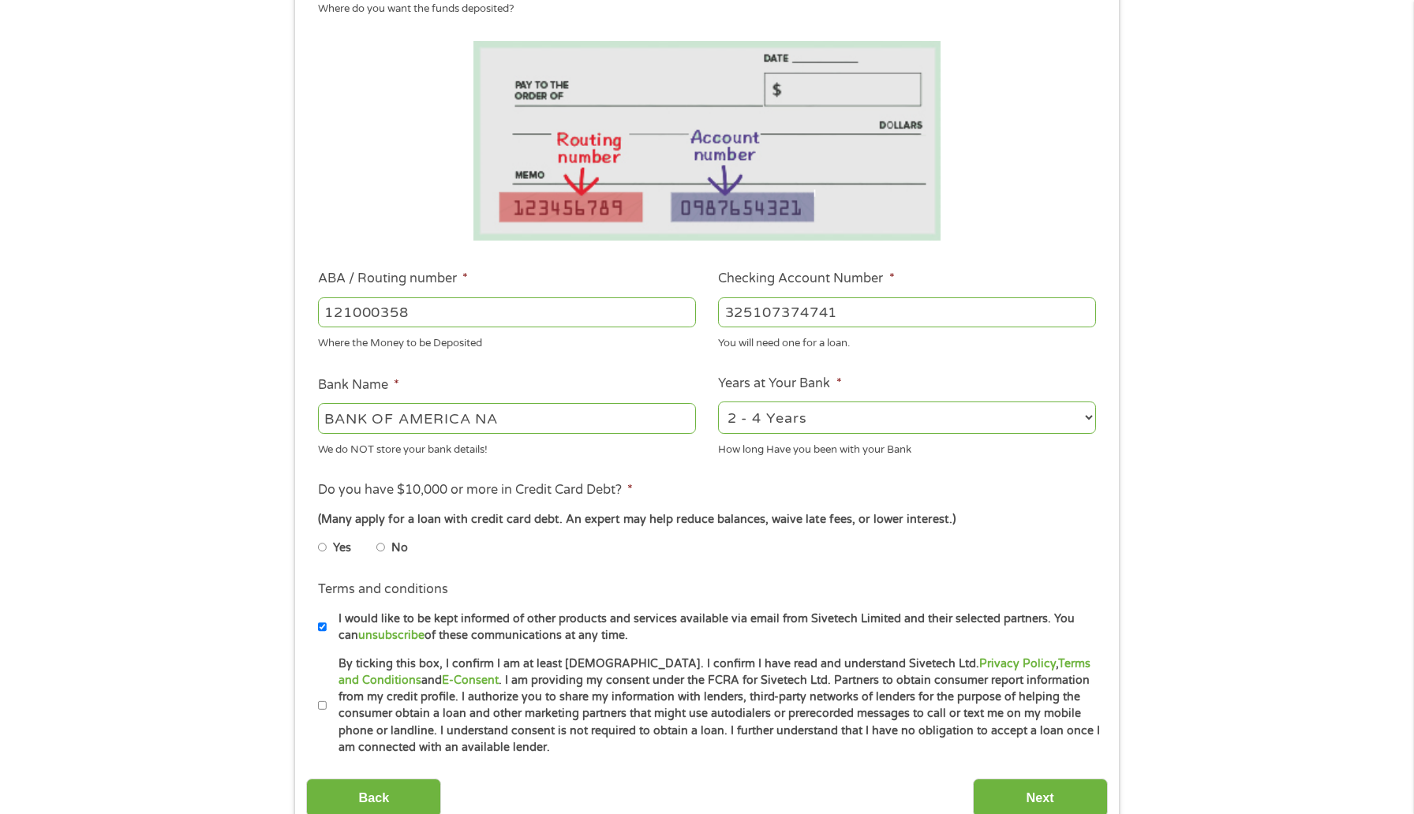
scroll to position [240, 0]
type input "325107374741"
click at [387, 545] on li "No" at bounding box center [404, 545] width 57 height 31
click at [379, 546] on input "No" at bounding box center [380, 545] width 9 height 25
radio input "true"
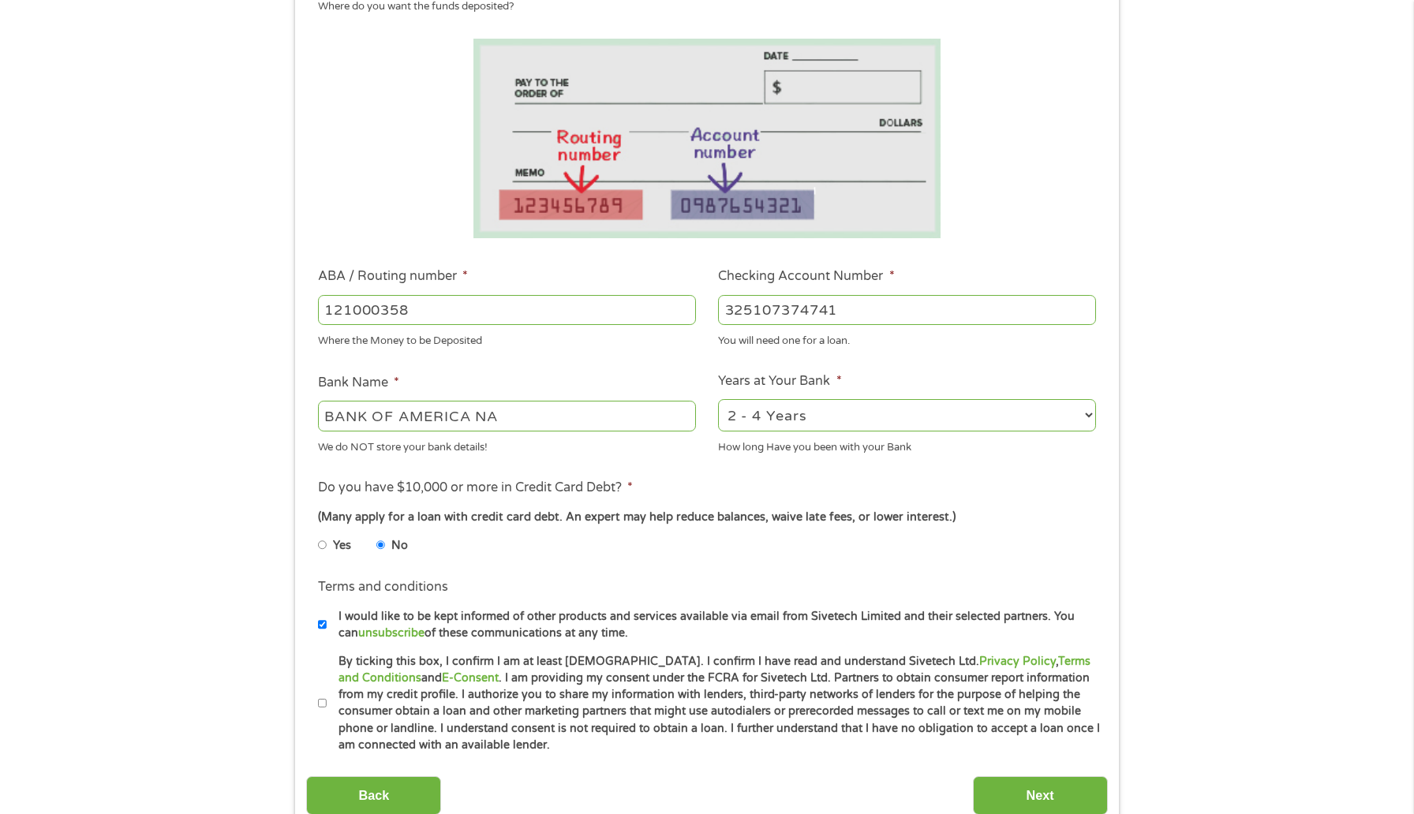
click at [327, 693] on label "By ticking this box, I confirm I am at least [DEMOGRAPHIC_DATA]. I confirm I ha…" at bounding box center [714, 703] width 774 height 101
click at [327, 693] on input "By ticking this box, I confirm I am at least [DEMOGRAPHIC_DATA]. I confirm I ha…" at bounding box center [322, 703] width 9 height 25
checkbox input "true"
click at [1008, 812] on input "Next" at bounding box center [1040, 795] width 135 height 39
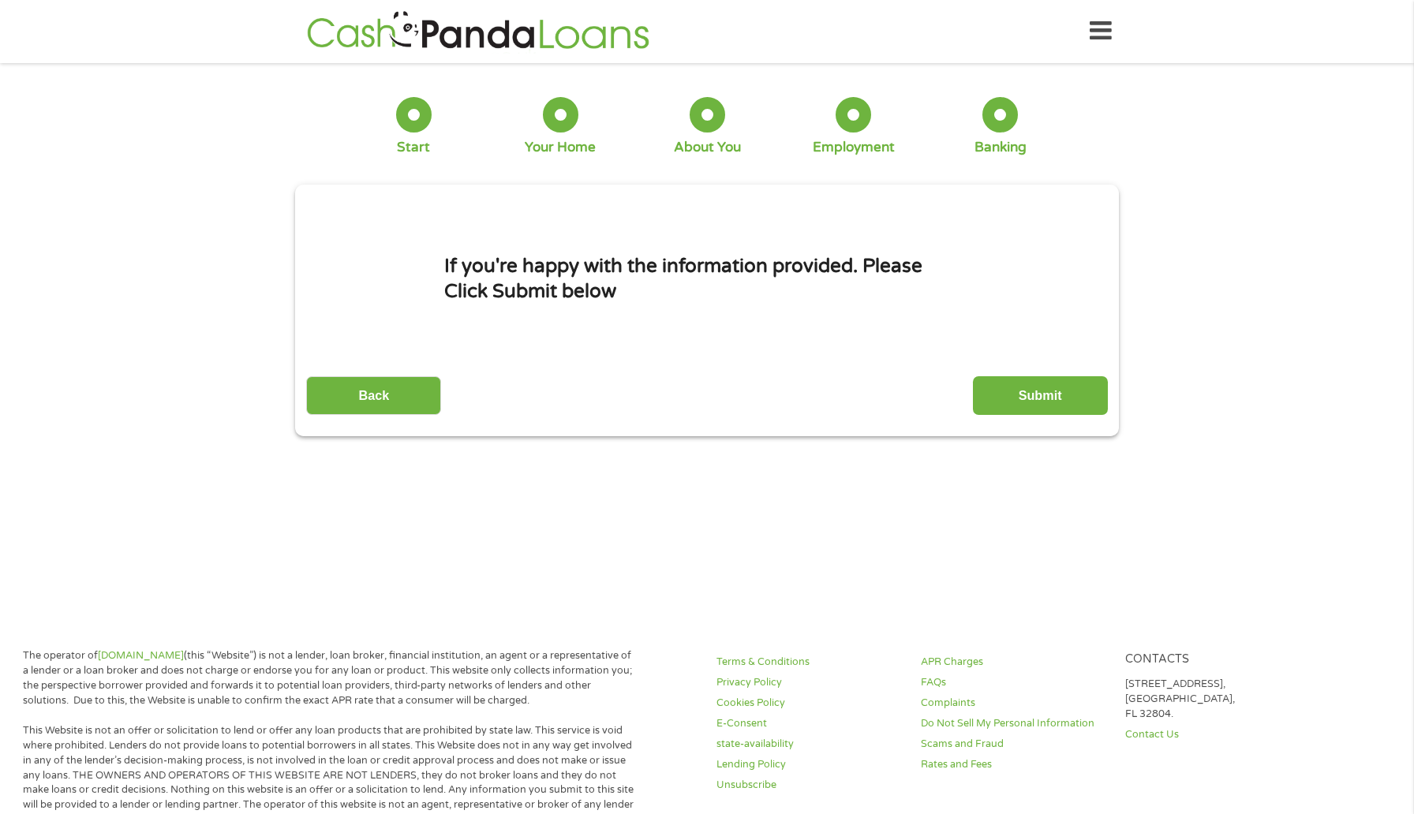
scroll to position [0, 0]
click at [1045, 417] on div "This field is hidden when viewing the form gclid Cj0KCQjw_rPGBhCbARIsABjq9cdOK_…" at bounding box center [707, 311] width 824 height 252
click at [1045, 408] on input "Submit" at bounding box center [1040, 396] width 135 height 39
